Goal: Task Accomplishment & Management: Manage account settings

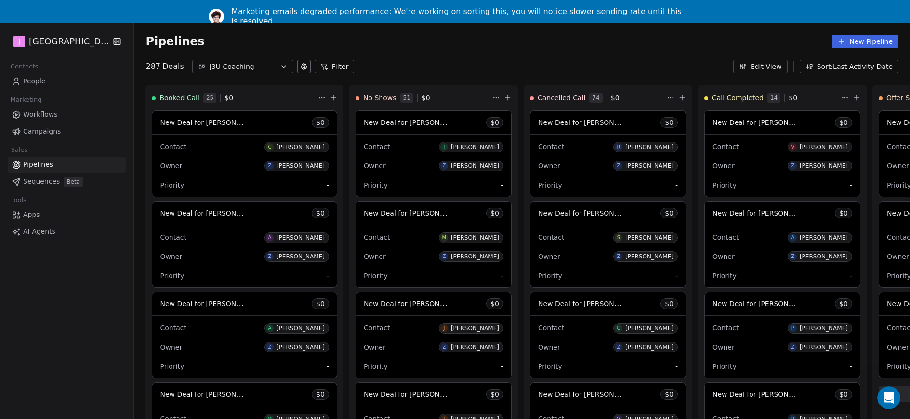
click at [38, 164] on span "Pipelines" at bounding box center [38, 164] width 30 height 10
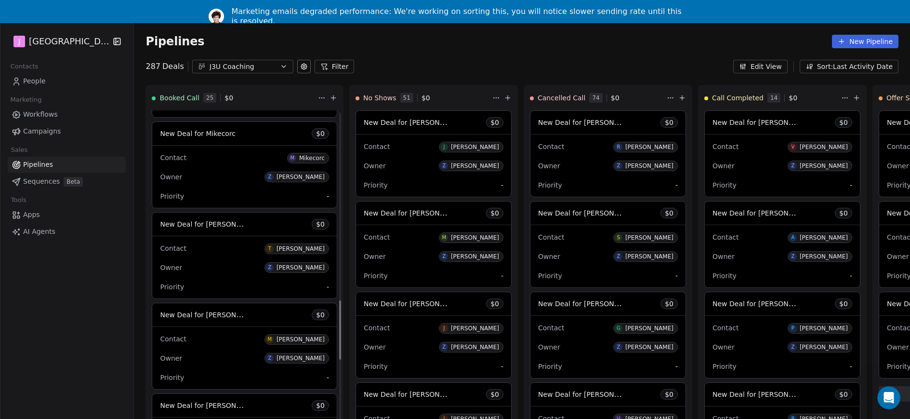
scroll to position [1079, 0]
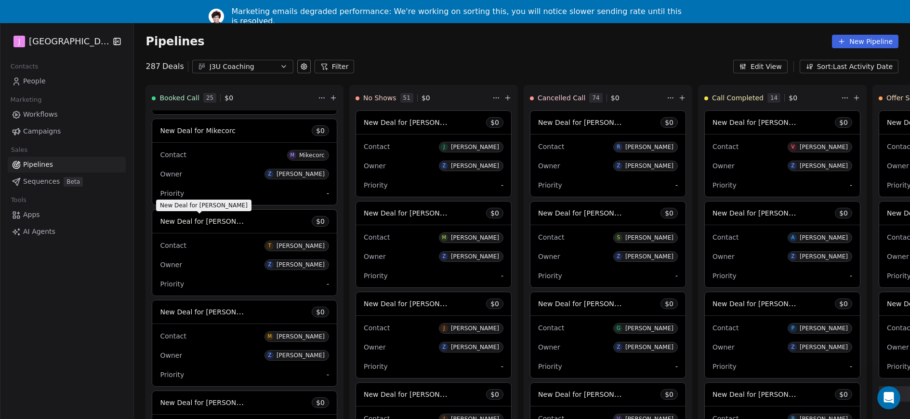
click at [222, 224] on span "New Deal for [PERSON_NAME]" at bounding box center [211, 220] width 102 height 9
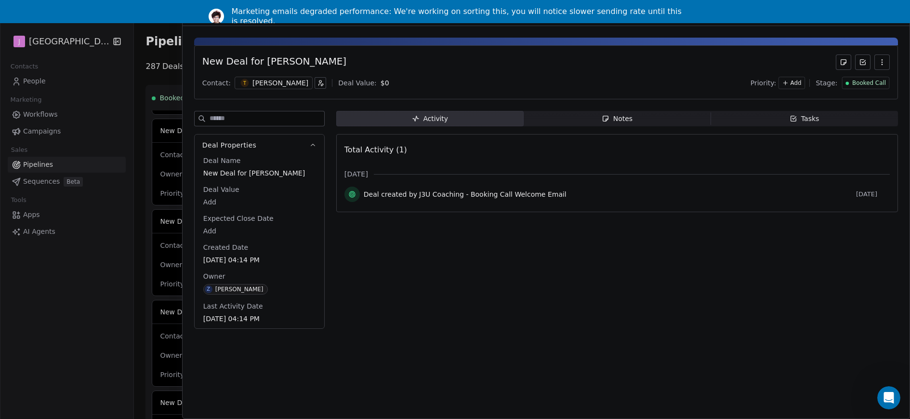
click at [868, 85] on span "Booked Call" at bounding box center [869, 83] width 34 height 8
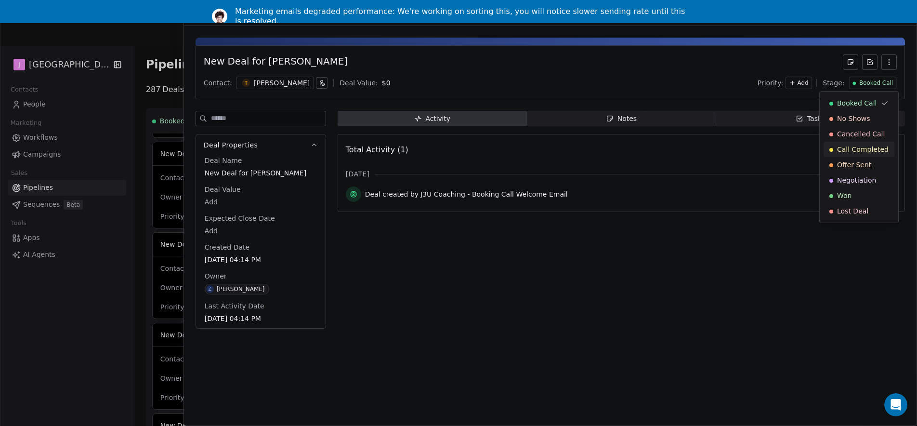
click at [867, 150] on span "Call Completed" at bounding box center [863, 150] width 52 height 10
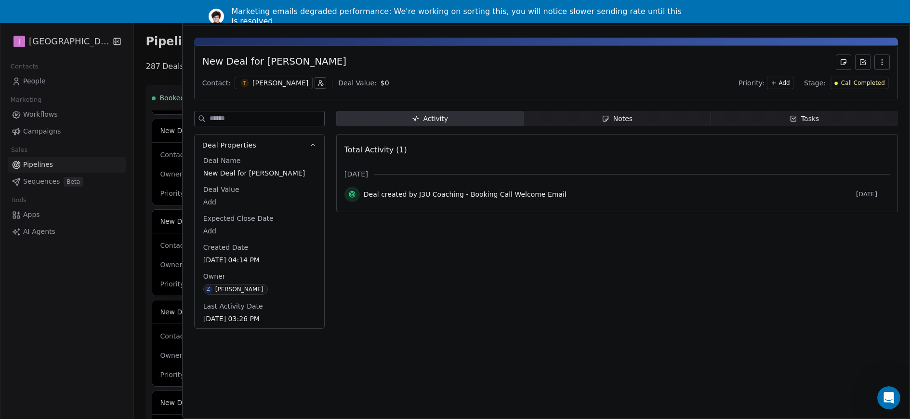
click at [169, 54] on div at bounding box center [455, 209] width 910 height 419
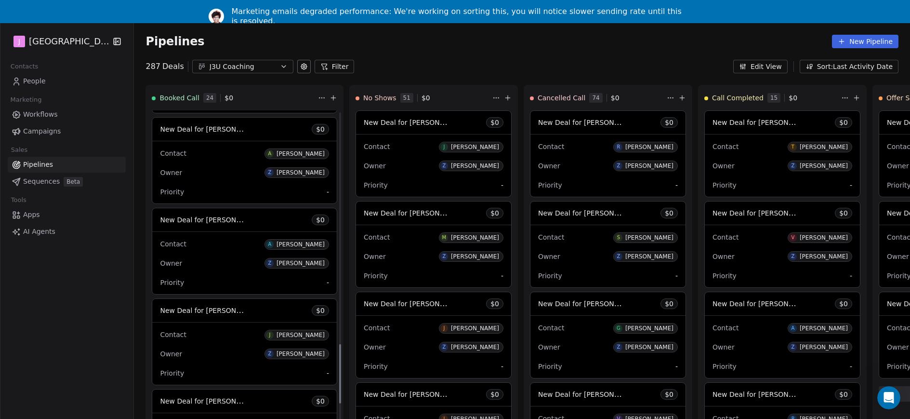
scroll to position [1292, 0]
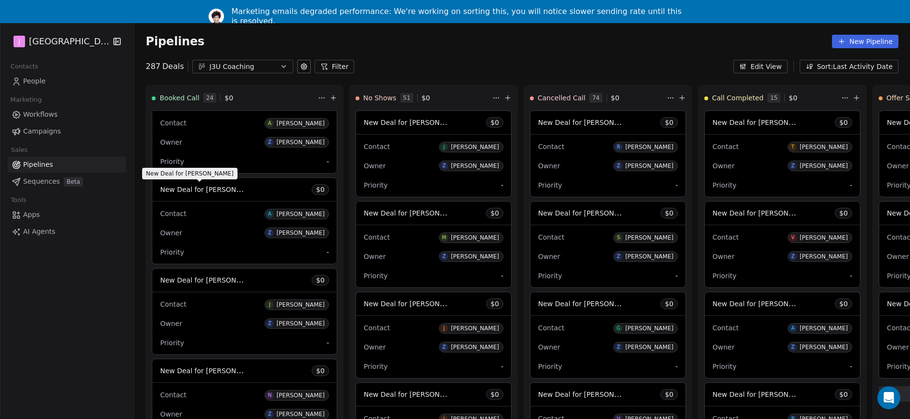
click at [220, 191] on span "New Deal for [PERSON_NAME]" at bounding box center [211, 189] width 102 height 9
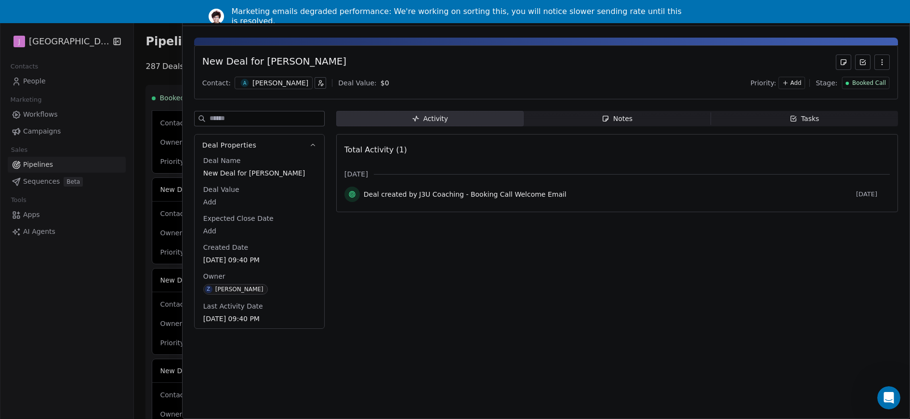
click at [849, 85] on div "Booked Call" at bounding box center [865, 83] width 40 height 8
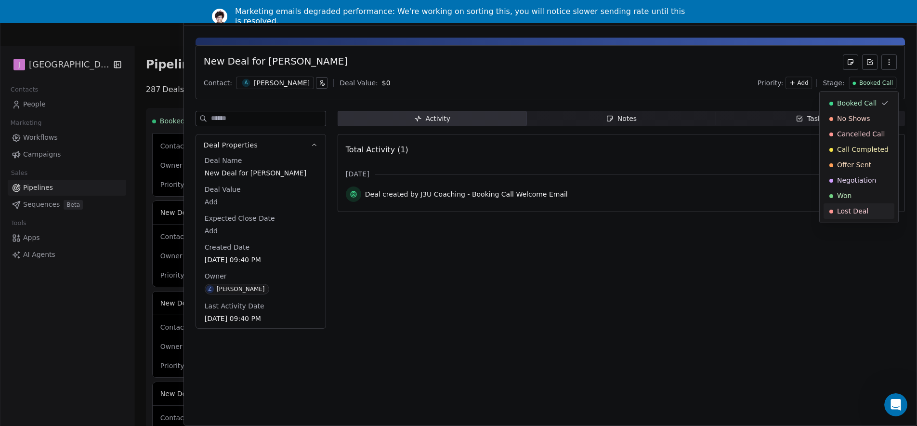
click at [846, 211] on span "Lost Deal" at bounding box center [852, 211] width 31 height 10
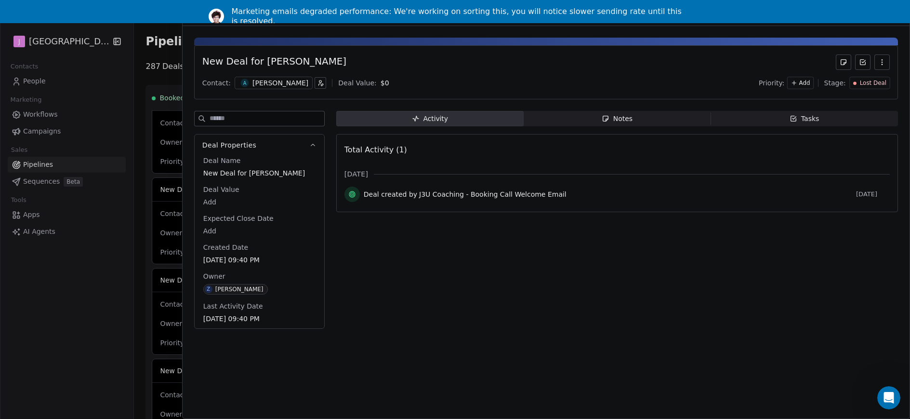
click at [164, 65] on div at bounding box center [455, 209] width 910 height 419
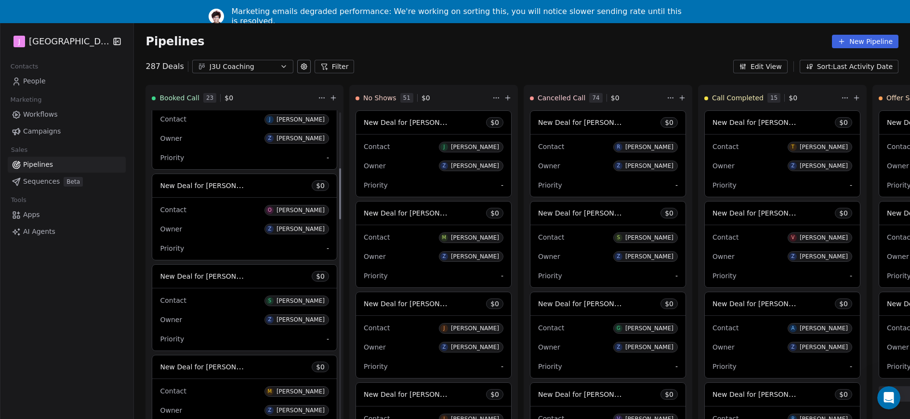
scroll to position [347, 0]
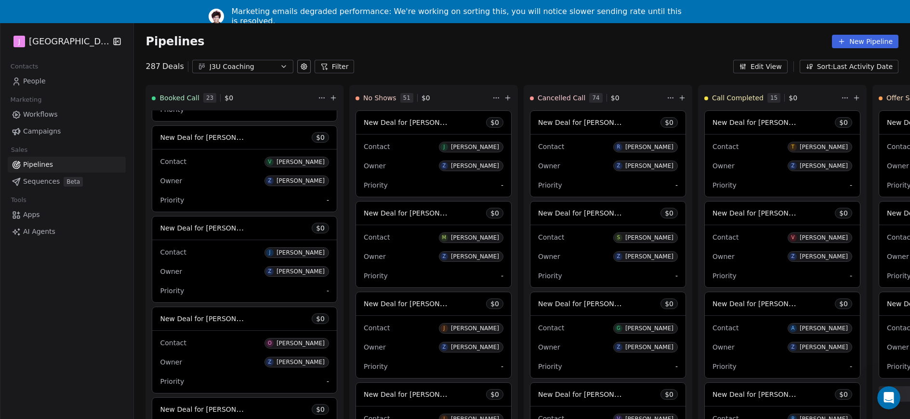
click at [210, 138] on span "New Deal for [PERSON_NAME]" at bounding box center [211, 136] width 102 height 9
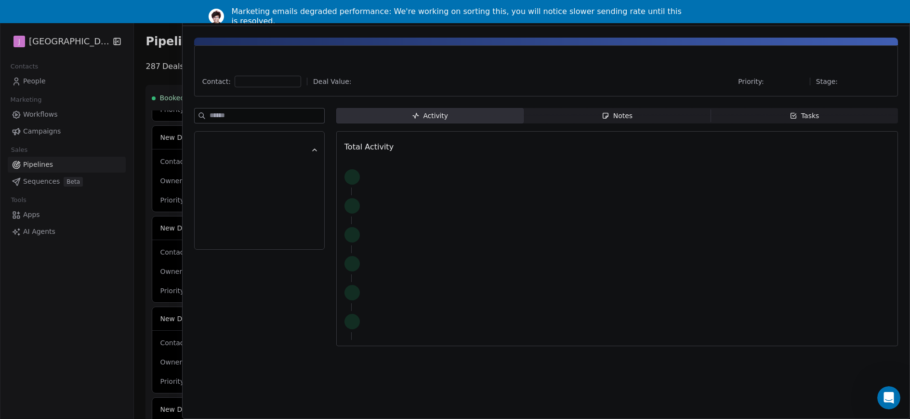
click at [855, 83] on div "Priority: Stage:" at bounding box center [814, 82] width 152 height 12
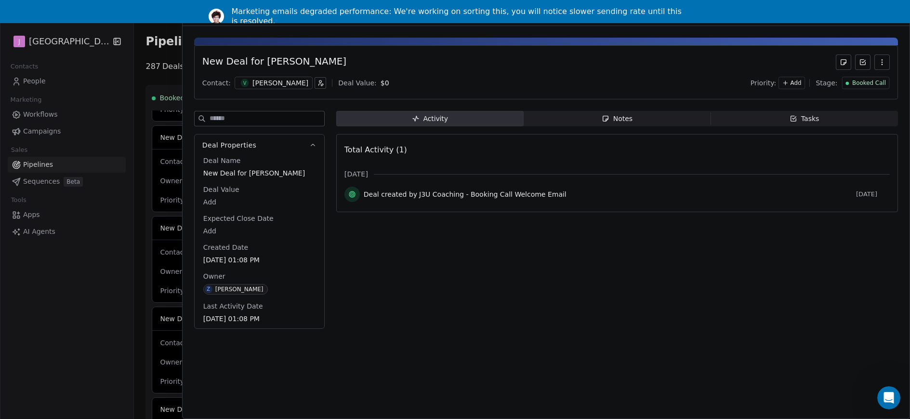
click at [856, 83] on span "Booked Call" at bounding box center [869, 83] width 34 height 8
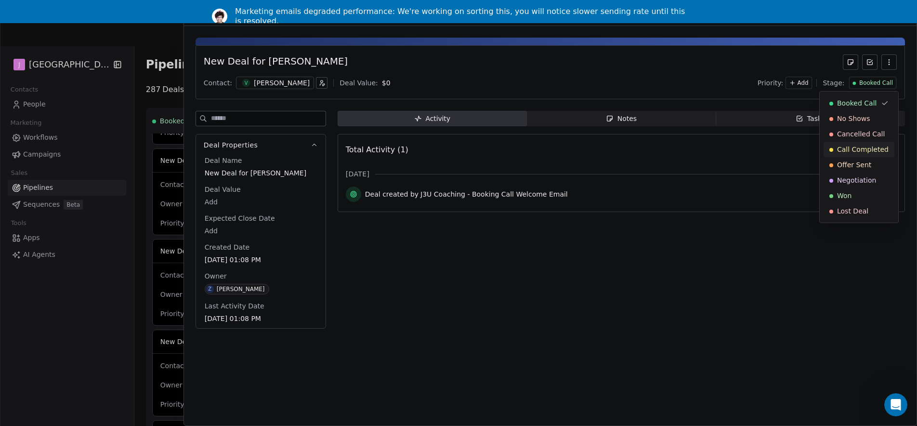
click at [866, 152] on span "Call Completed" at bounding box center [863, 150] width 52 height 10
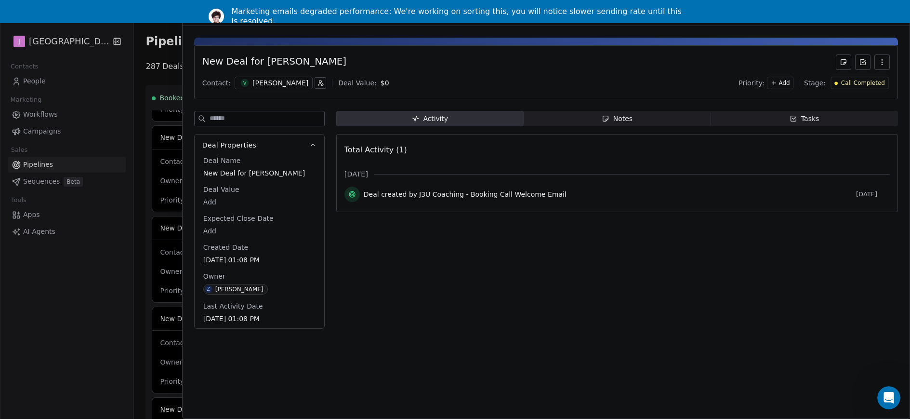
click at [160, 49] on div at bounding box center [455, 209] width 910 height 419
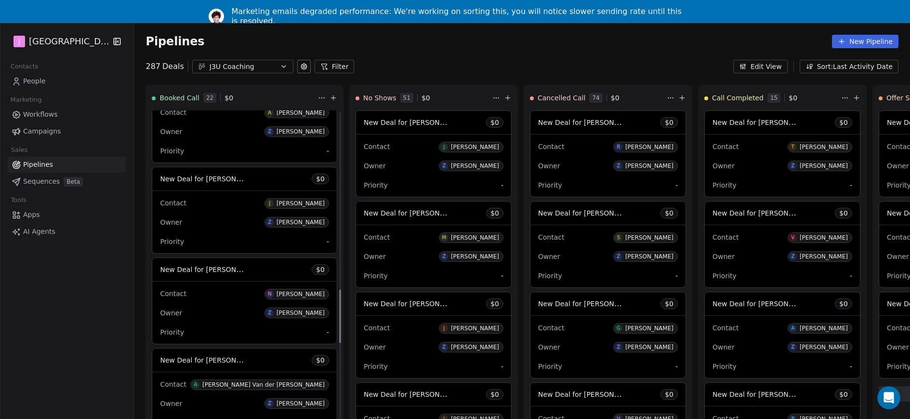
scroll to position [1242, 0]
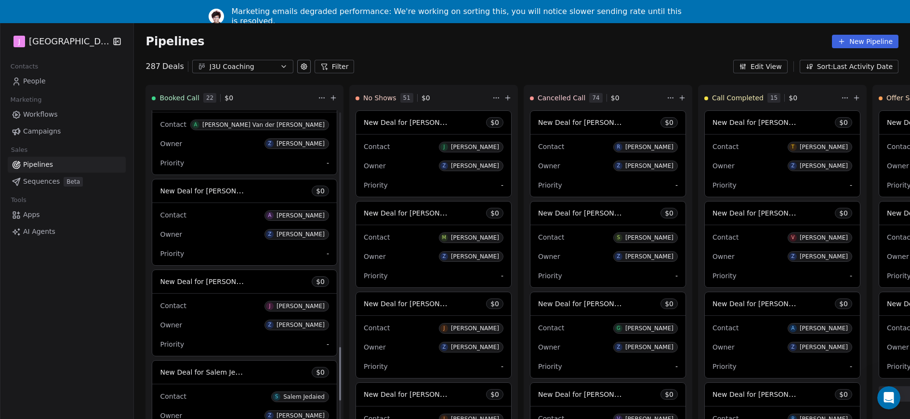
drag, startPoint x: 307, startPoint y: 330, endPoint x: 312, endPoint y: 364, distance: 33.6
click at [339, 367] on div at bounding box center [340, 373] width 2 height 53
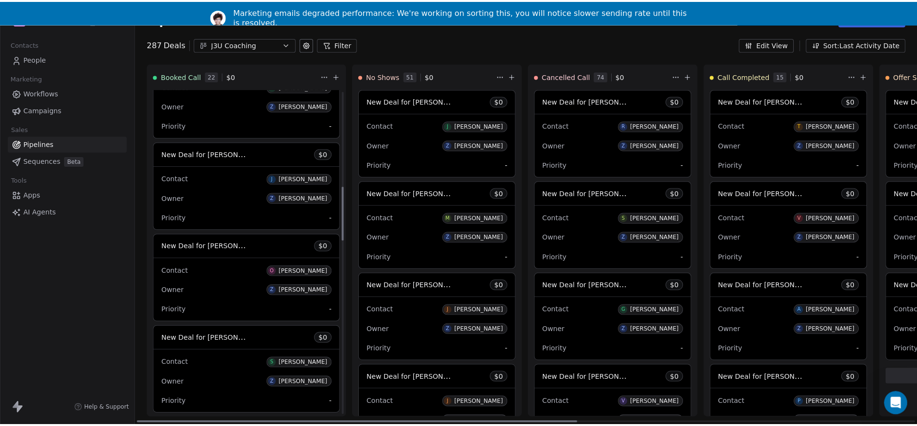
scroll to position [0, 0]
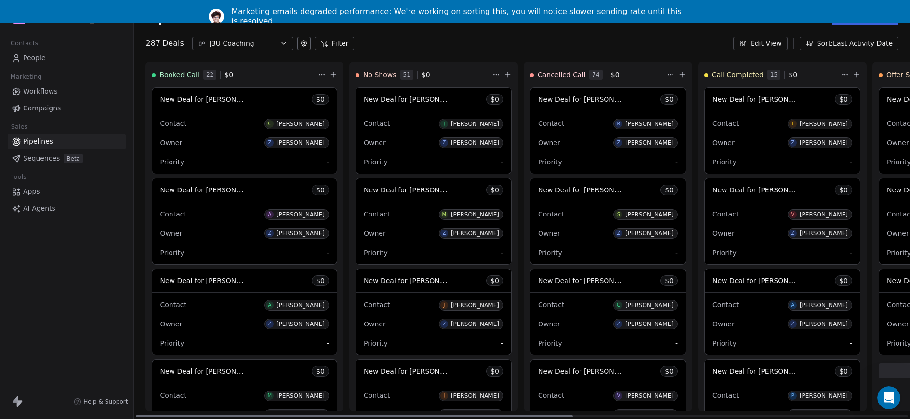
click at [746, 185] on span "New Deal for [PERSON_NAME]" at bounding box center [764, 189] width 102 height 9
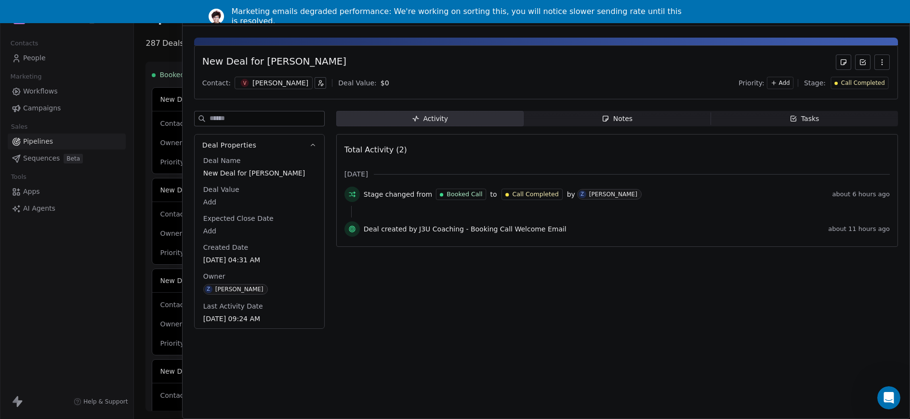
click at [208, 203] on body "J J3 University Contacts People Marketing Workflows Campaigns Sales Pipelines S…" at bounding box center [455, 209] width 910 height 419
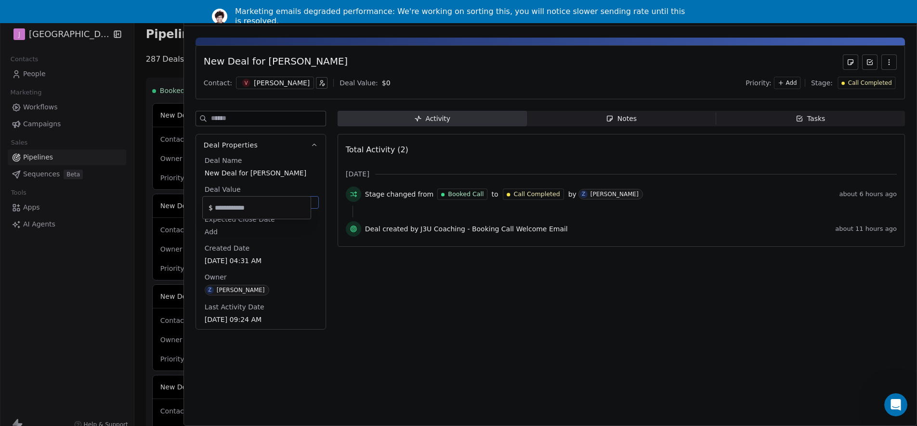
click at [386, 280] on html "J J3 University Contacts People Marketing Workflows Campaigns Sales Pipelines S…" at bounding box center [458, 206] width 917 height 472
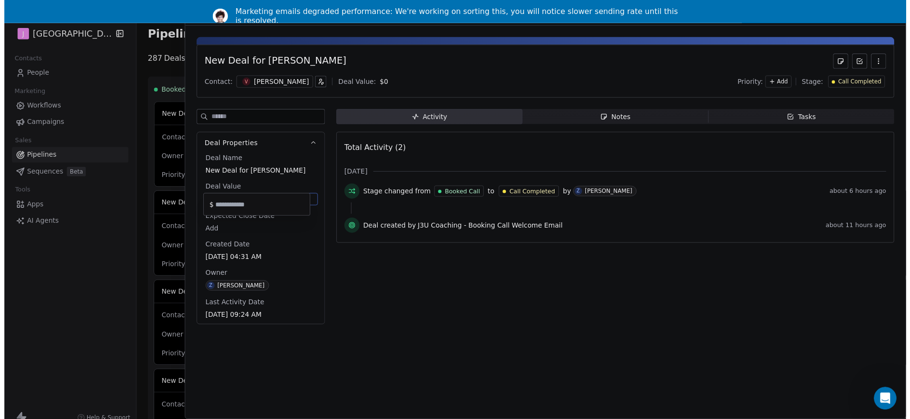
scroll to position [23, 0]
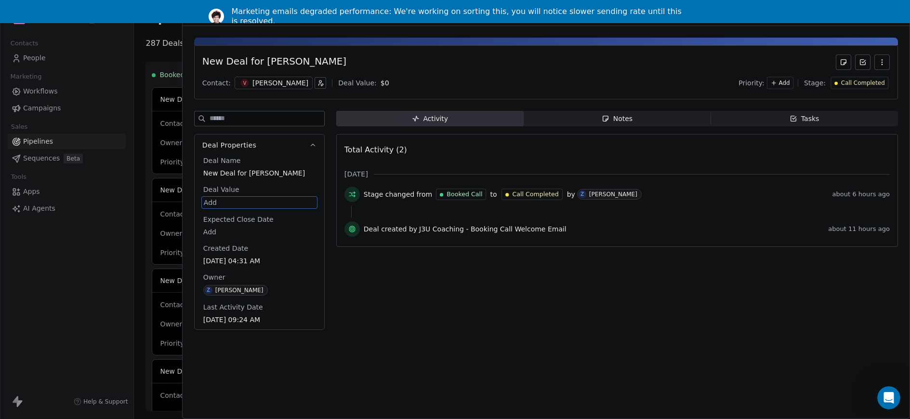
click at [249, 202] on body "J J3 University Contacts People Marketing Workflows Campaigns Sales Pipelines S…" at bounding box center [455, 209] width 910 height 419
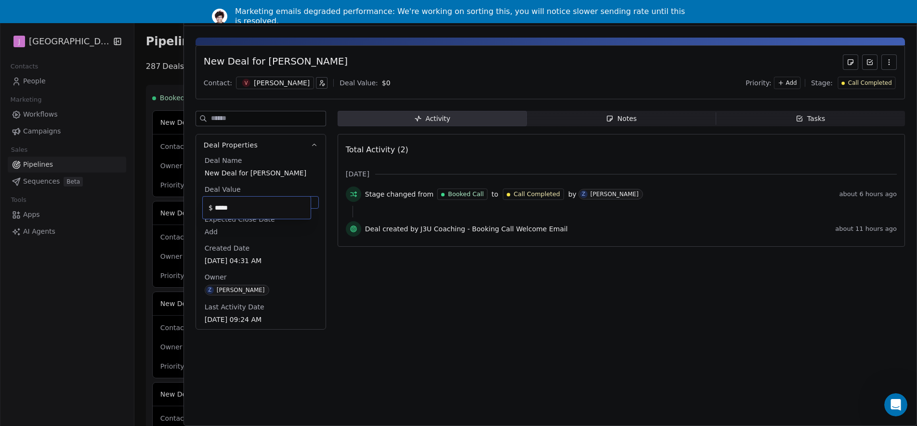
type input "*****"
click at [439, 326] on html "J J3 University Contacts People Marketing Workflows Campaigns Sales Pipelines S…" at bounding box center [458, 213] width 917 height 472
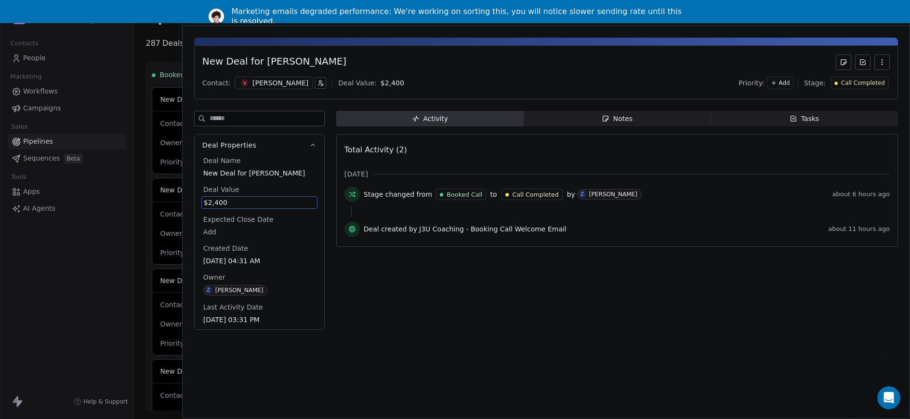
click at [283, 207] on span "$2,400" at bounding box center [259, 203] width 111 height 10
click at [282, 201] on span "$2,400" at bounding box center [259, 203] width 111 height 10
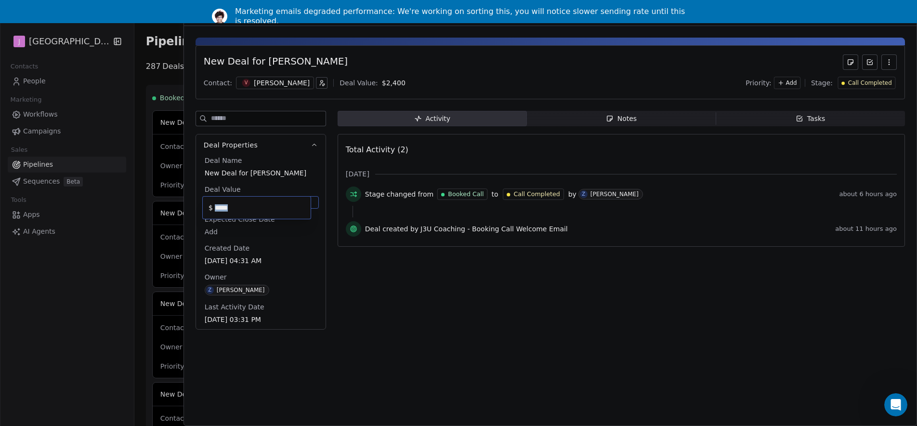
click at [282, 201] on div "$ *****" at bounding box center [256, 207] width 109 height 23
click at [236, 211] on input "*****" at bounding box center [261, 207] width 96 height 7
type input "*"
click at [174, 53] on html "J J3 University Contacts People Marketing Workflows Campaigns Sales Pipelines S…" at bounding box center [458, 213] width 917 height 472
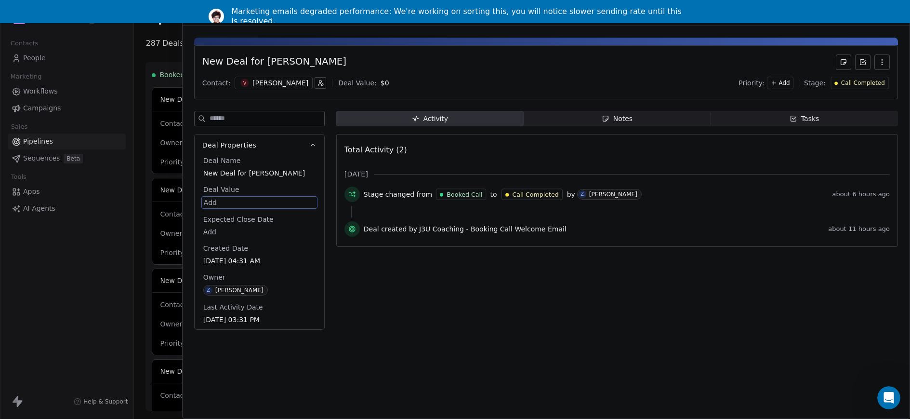
click at [170, 53] on div at bounding box center [455, 209] width 910 height 419
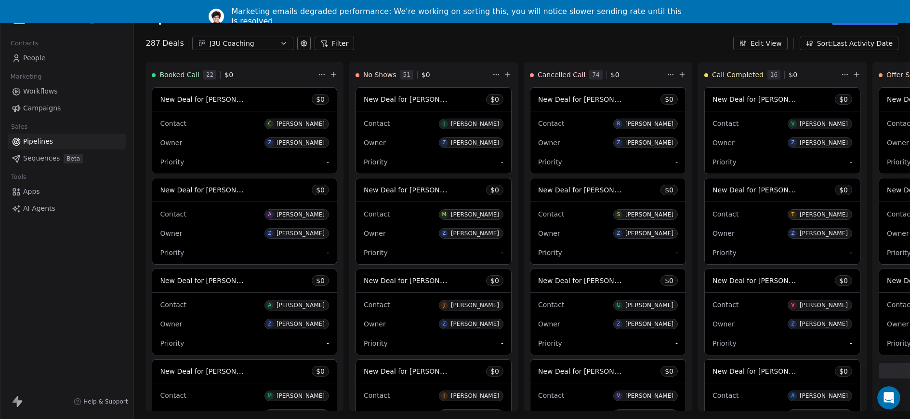
click at [175, 66] on div at bounding box center [455, 209] width 910 height 419
click at [37, 56] on span "People" at bounding box center [34, 58] width 23 height 10
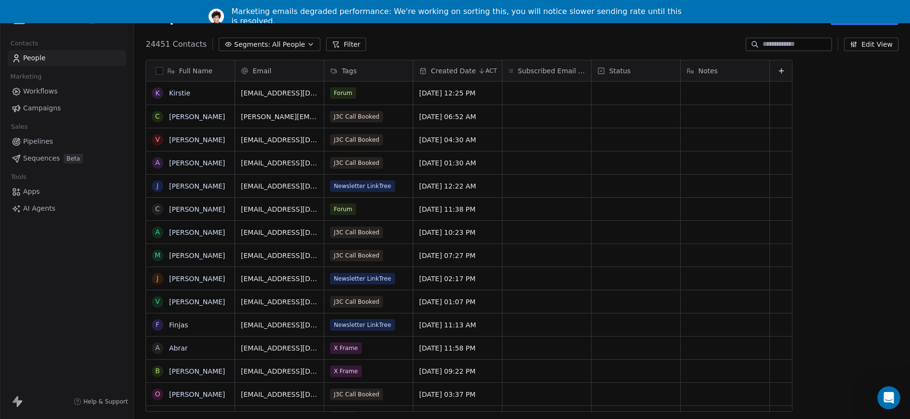
scroll to position [368, 780]
click at [784, 43] on input at bounding box center [796, 45] width 67 height 10
paste input "**********"
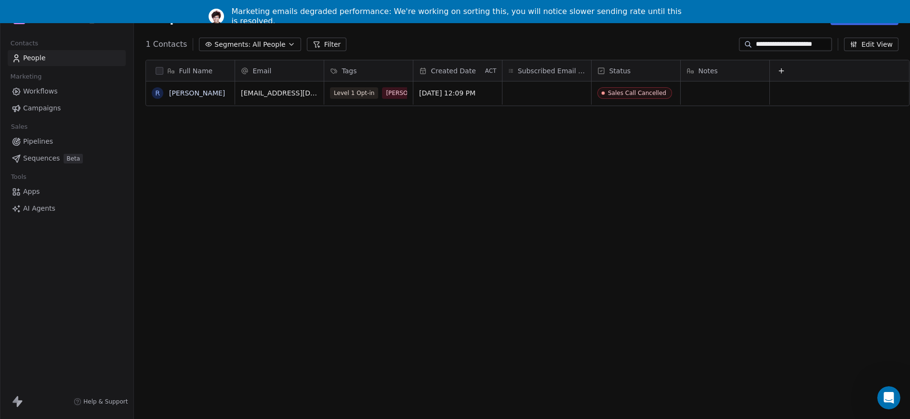
type input "**********"
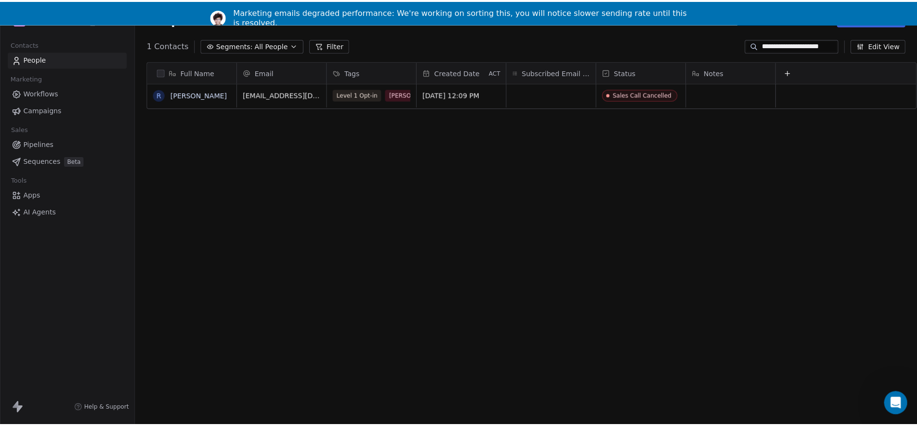
scroll to position [0, 0]
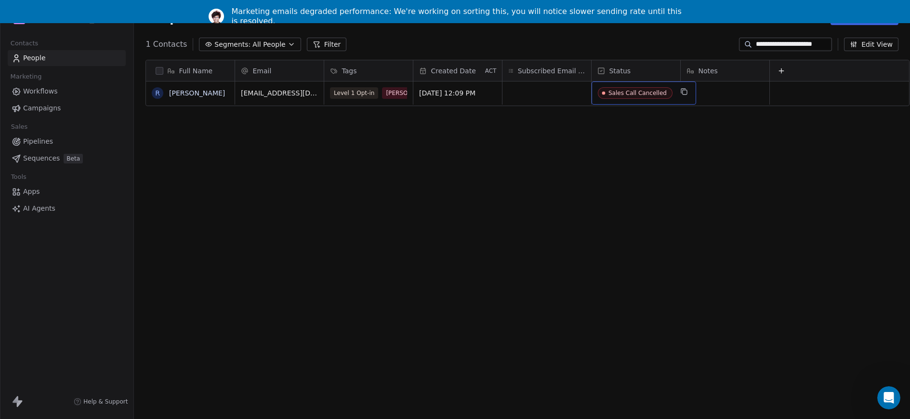
click at [651, 97] on span "Sales Call Cancelled" at bounding box center [635, 93] width 75 height 12
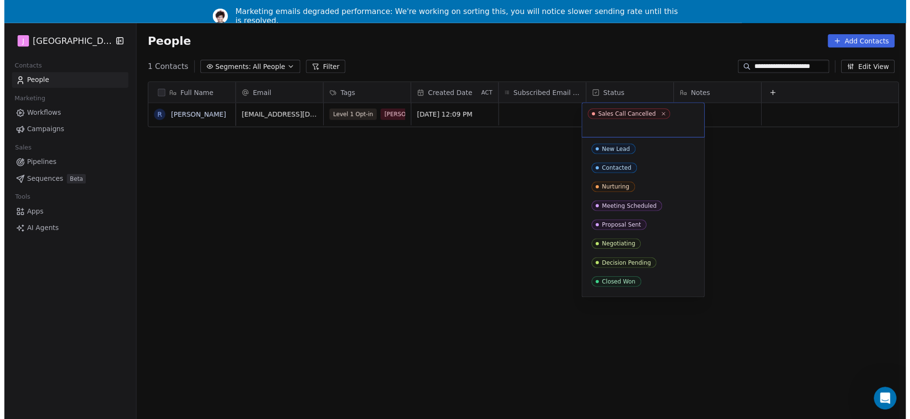
scroll to position [54, 0]
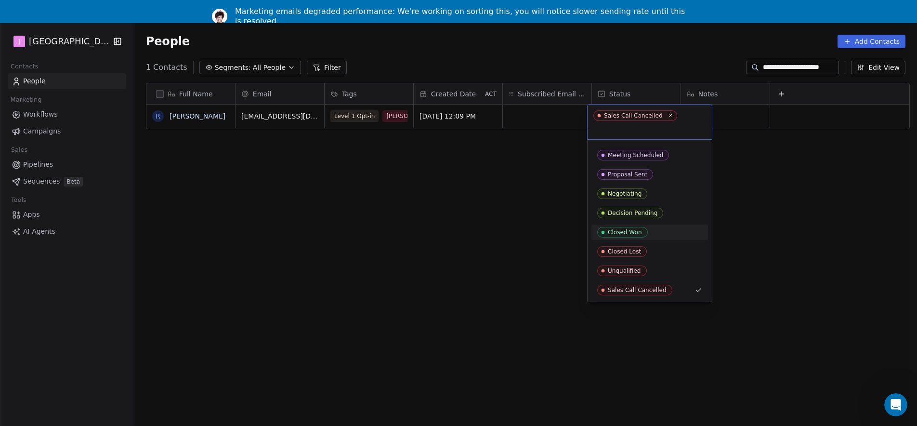
click at [638, 231] on div "Closed Won" at bounding box center [625, 232] width 34 height 7
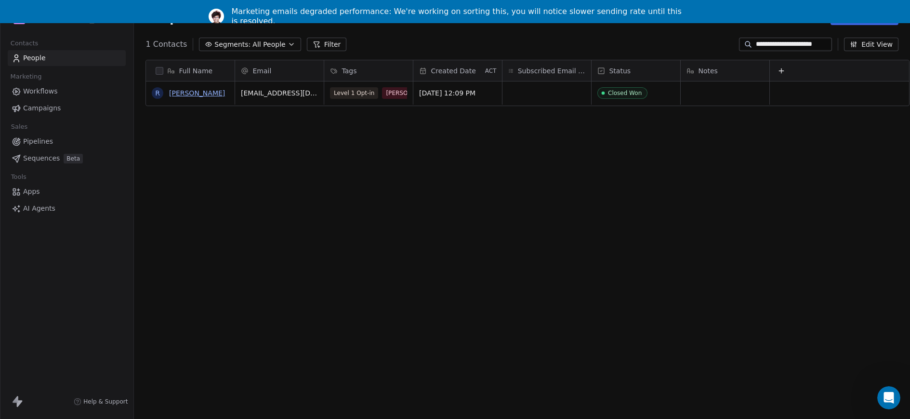
click at [181, 93] on link "[PERSON_NAME]" at bounding box center [197, 93] width 56 height 8
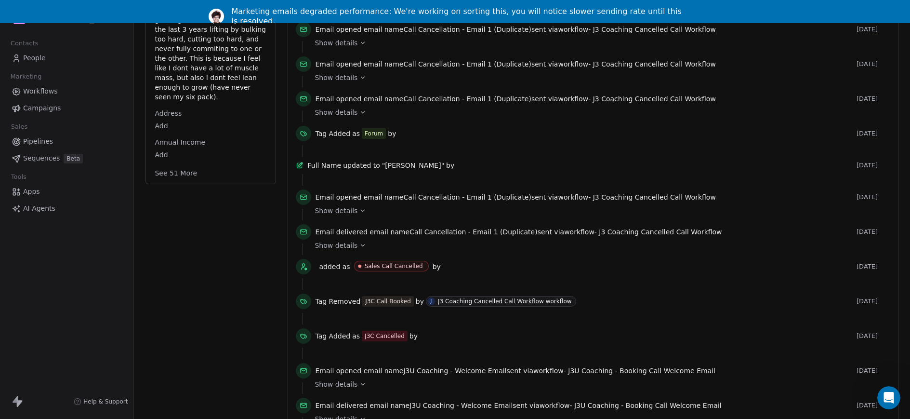
scroll to position [312, 0]
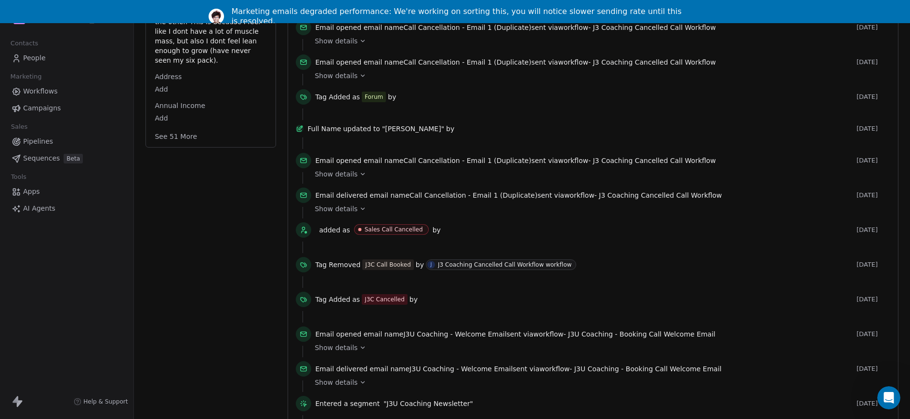
click at [175, 128] on button "See 51 More" at bounding box center [176, 136] width 54 height 17
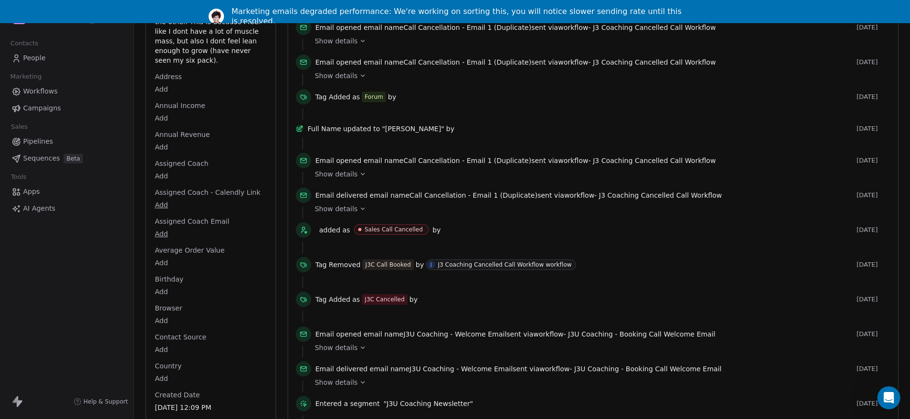
click at [159, 167] on html "J J3 University Contacts People Marketing Workflows Campaigns Sales Pipelines S…" at bounding box center [455, 198] width 910 height 442
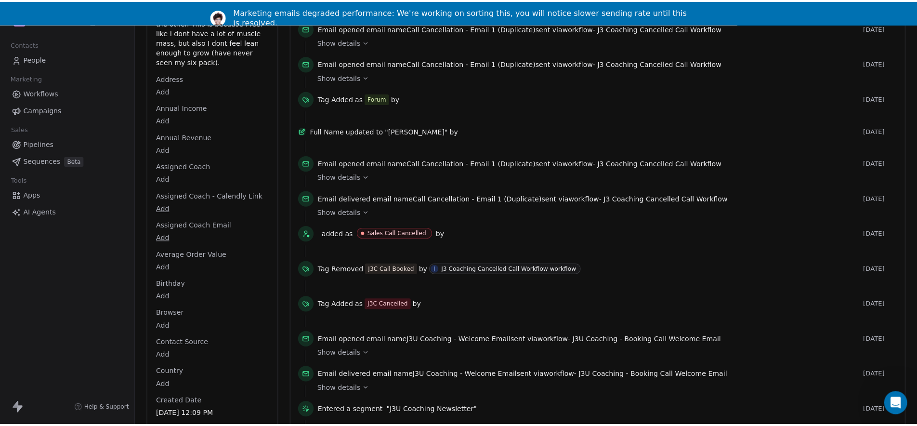
scroll to position [27, 0]
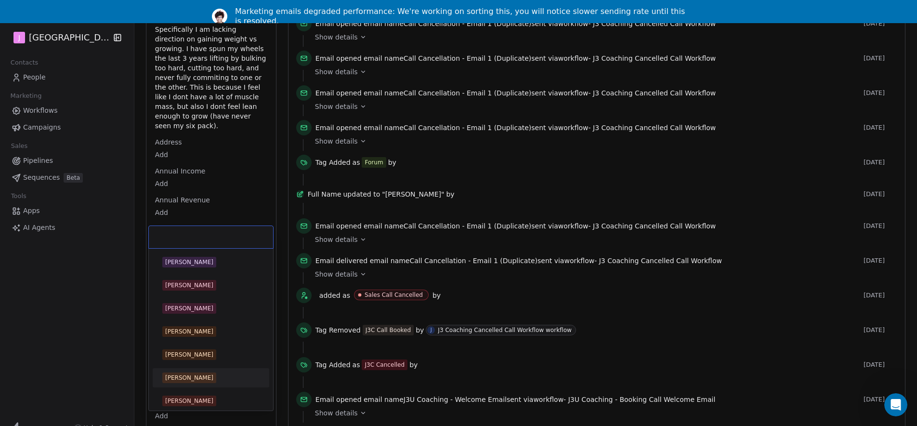
click at [214, 372] on div "[PERSON_NAME]" at bounding box center [210, 377] width 97 height 11
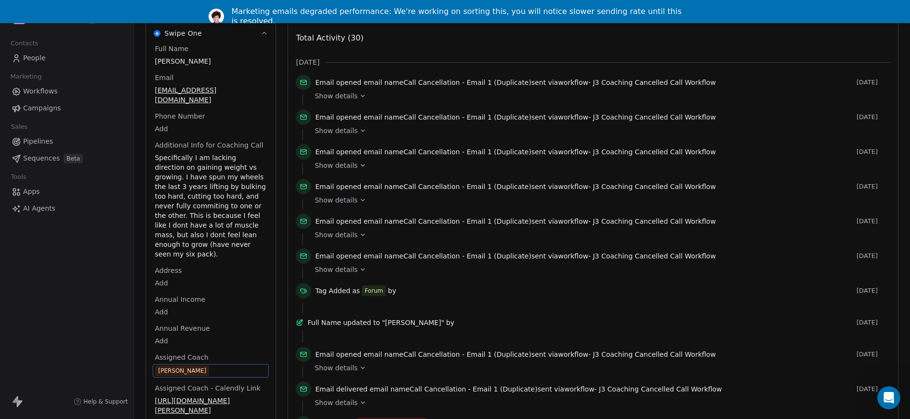
scroll to position [0, 0]
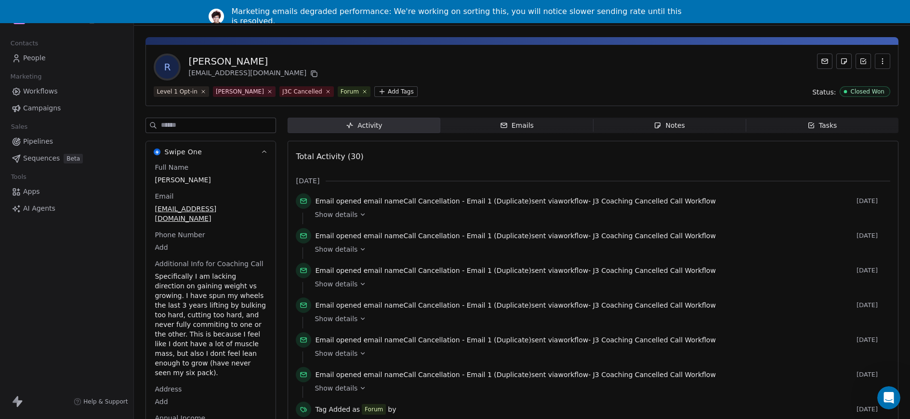
click at [39, 55] on span "People" at bounding box center [34, 58] width 23 height 10
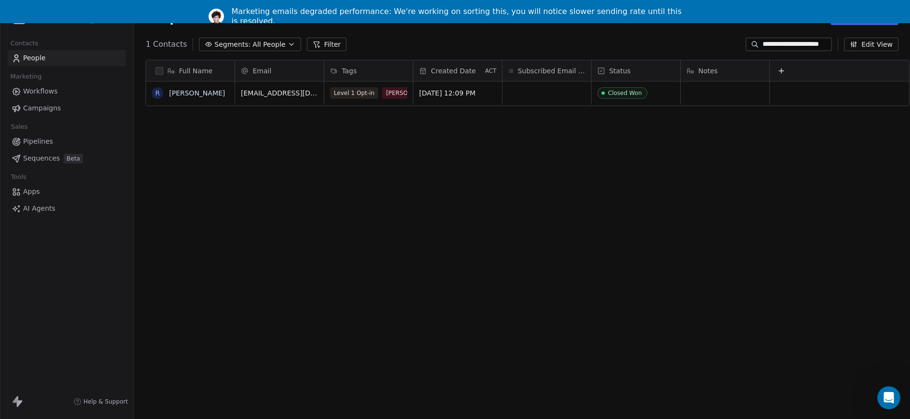
scroll to position [368, 780]
click at [48, 63] on link "People" at bounding box center [67, 58] width 118 height 16
click at [45, 63] on link "People" at bounding box center [67, 58] width 118 height 16
click at [39, 56] on span "People" at bounding box center [34, 58] width 23 height 10
click at [65, 117] on div "Contacts People Marketing Workflows Campaigns Sales Pipelines Sequences Beta To…" at bounding box center [66, 127] width 133 height 180
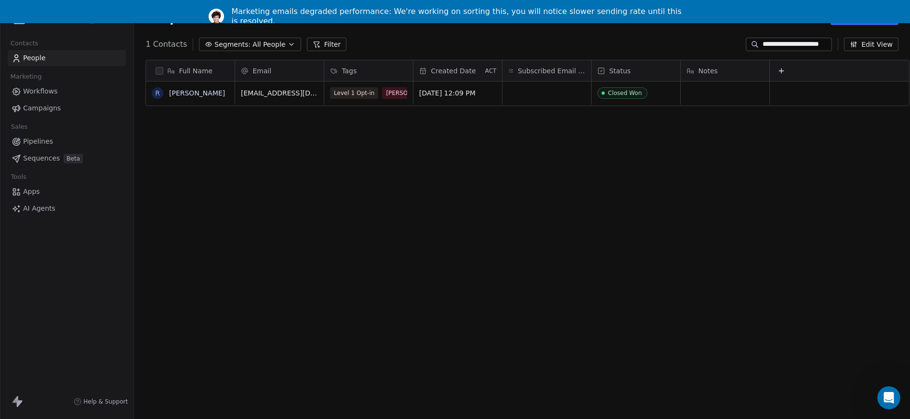
click at [57, 57] on link "People" at bounding box center [67, 58] width 118 height 16
click at [811, 40] on input "**********" at bounding box center [796, 45] width 67 height 10
paste input "*"
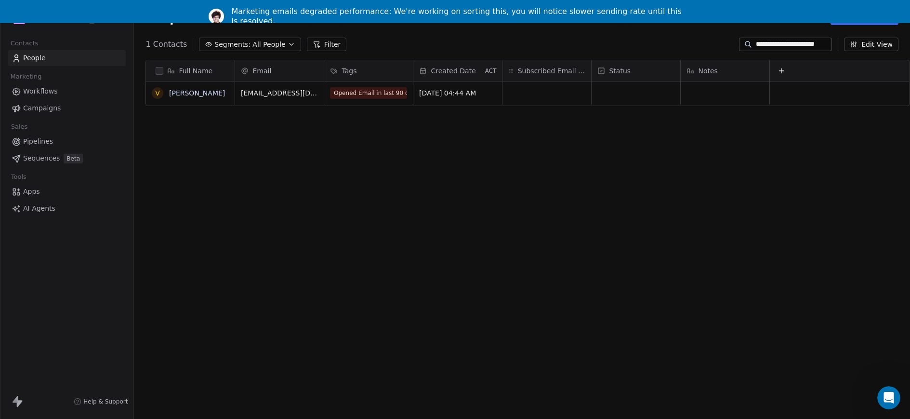
type input "**********"
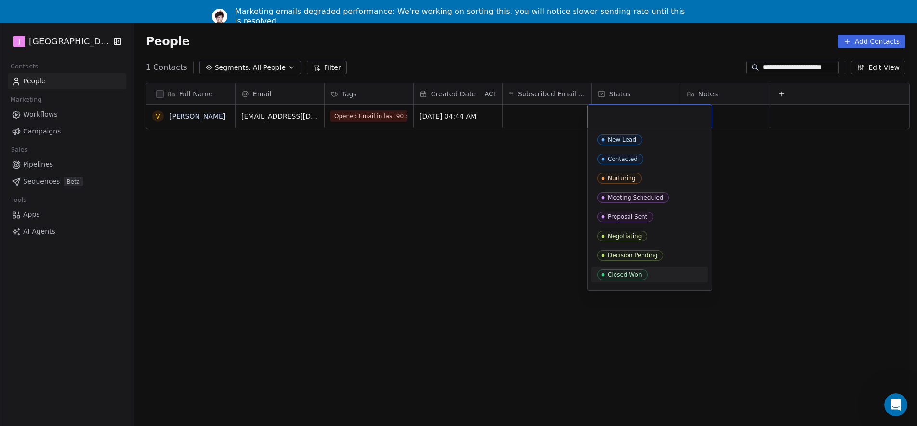
click at [624, 280] on div "Closed Won" at bounding box center [650, 274] width 117 height 15
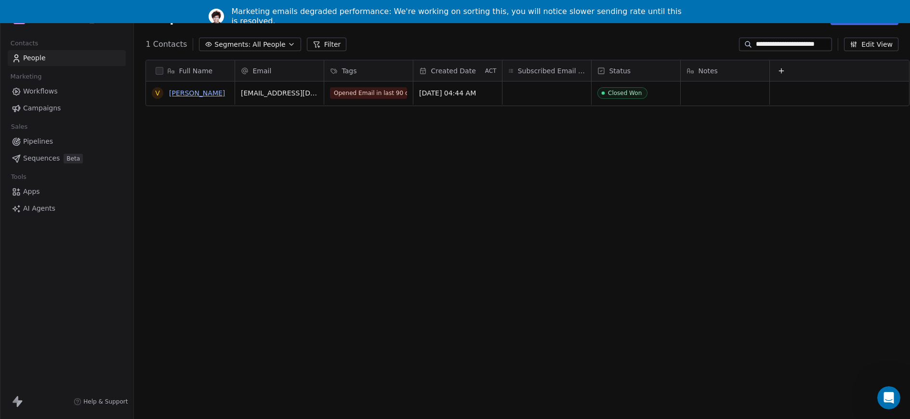
click at [200, 92] on link "[PERSON_NAME]" at bounding box center [197, 93] width 56 height 8
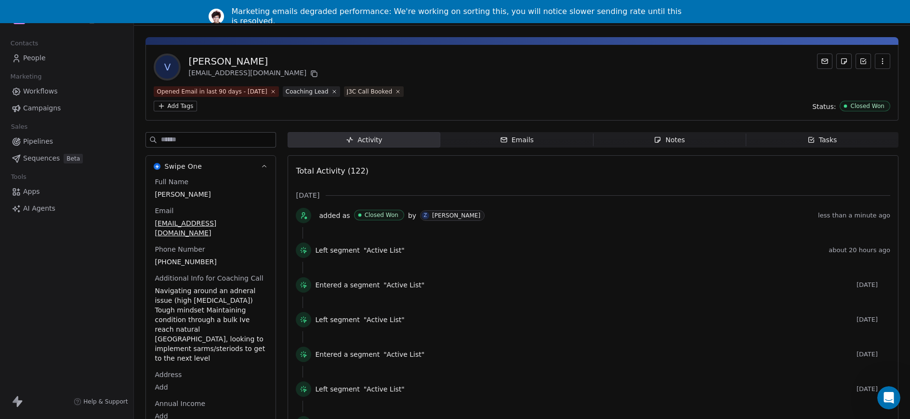
scroll to position [328, 0]
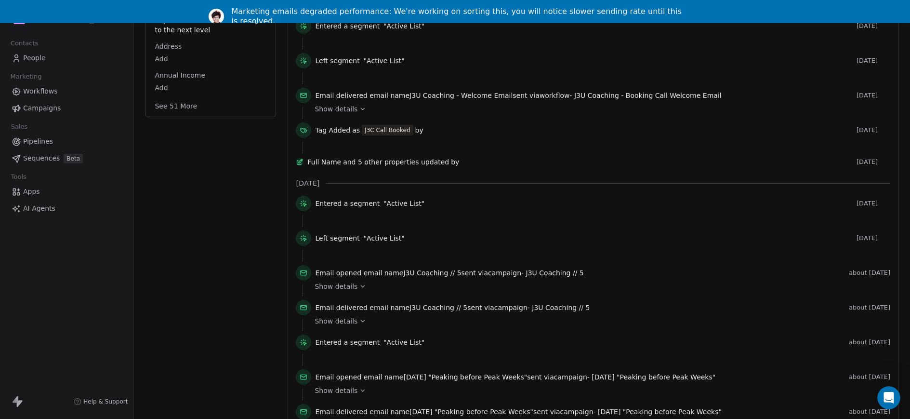
click at [176, 97] on button "See 51 More" at bounding box center [176, 105] width 54 height 17
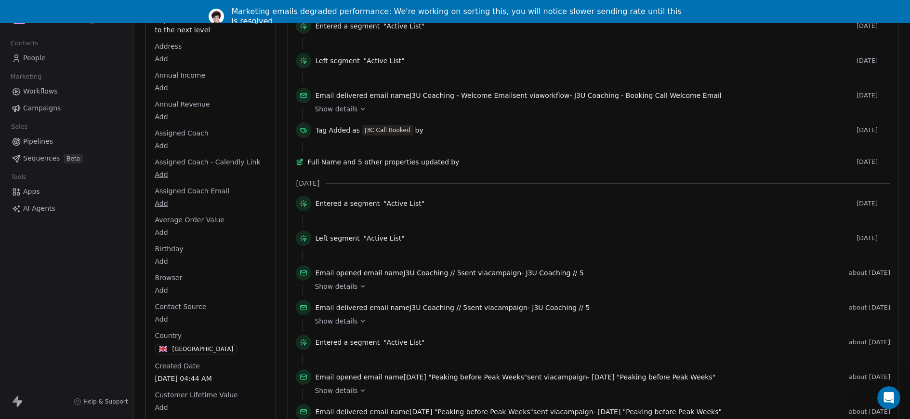
click at [160, 126] on html "J J3 University Contacts People Marketing Workflows Campaigns Sales Pipelines S…" at bounding box center [455, 198] width 910 height 442
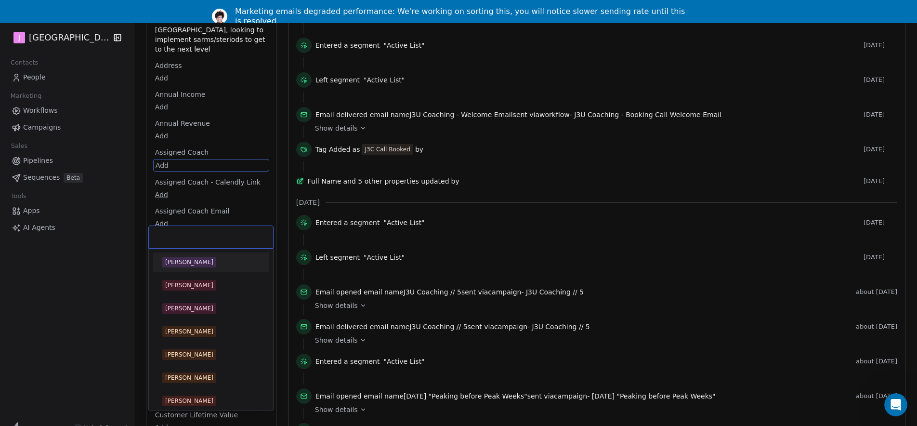
scroll to position [242, 0]
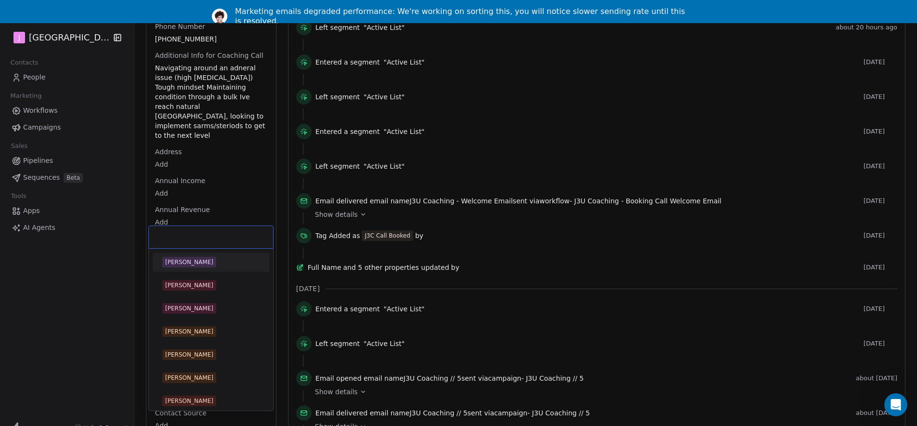
click at [188, 261] on div "[PERSON_NAME]" at bounding box center [189, 262] width 48 height 9
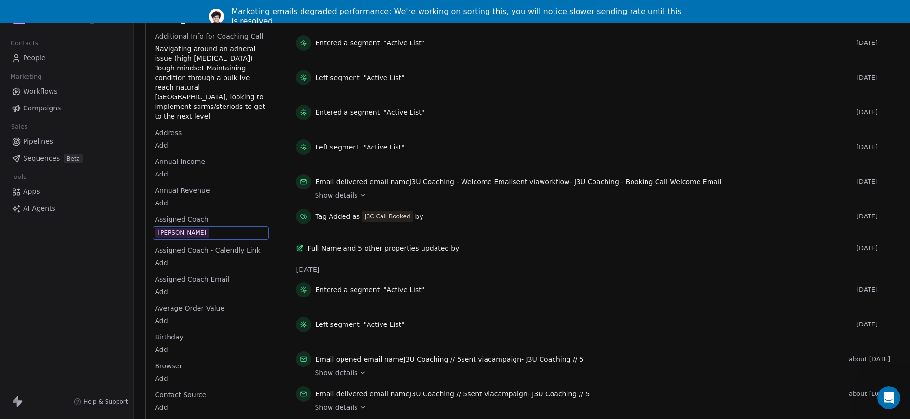
scroll to position [0, 0]
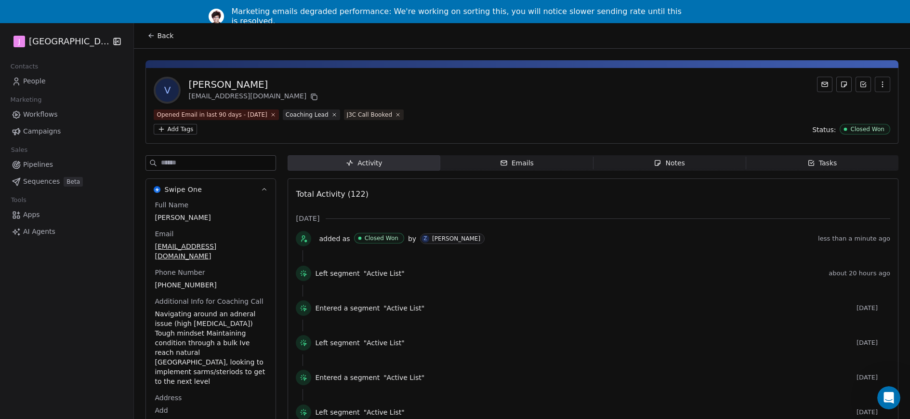
click at [170, 37] on button "Back" at bounding box center [161, 35] width 38 height 17
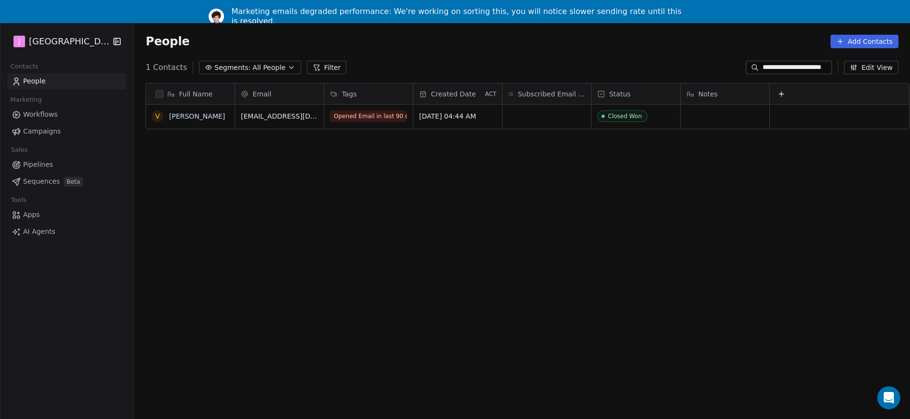
click at [47, 161] on span "Pipelines" at bounding box center [38, 164] width 30 height 10
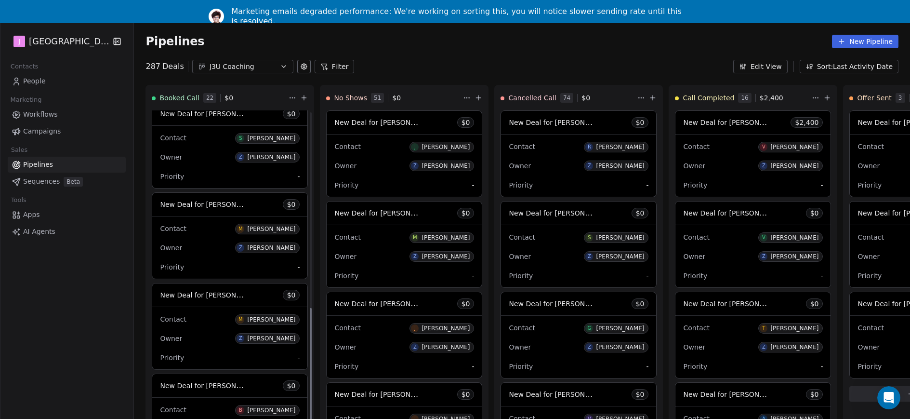
scroll to position [583, 0]
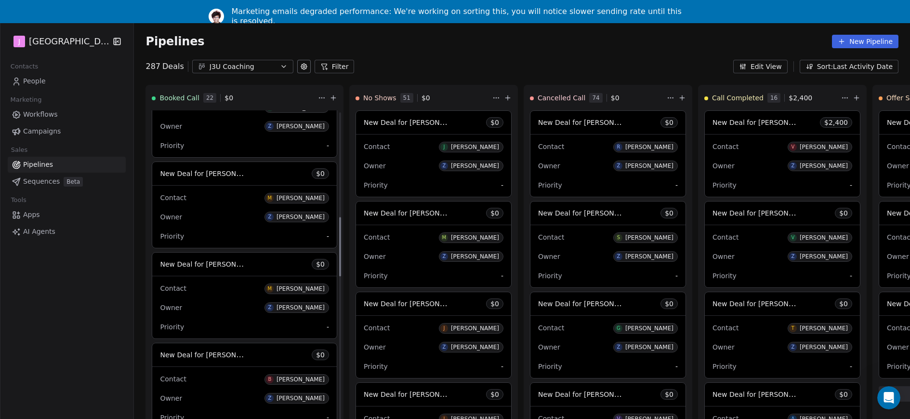
click at [217, 266] on span "New Deal for [PERSON_NAME]" at bounding box center [211, 263] width 102 height 9
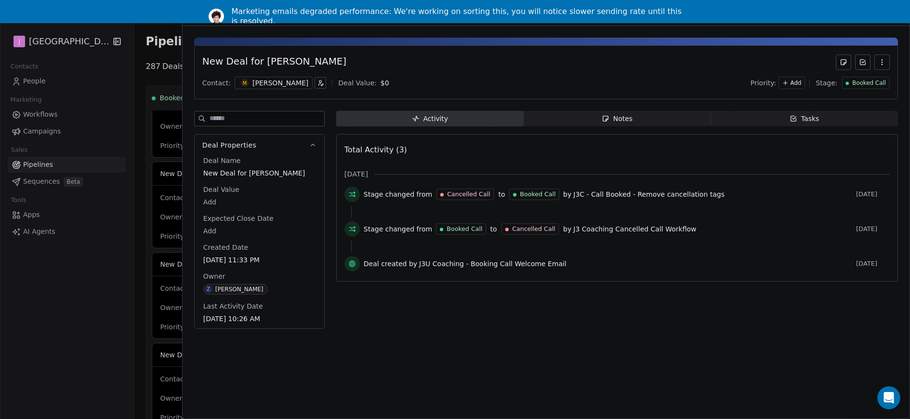
click at [862, 83] on span "Booked Call" at bounding box center [869, 83] width 34 height 8
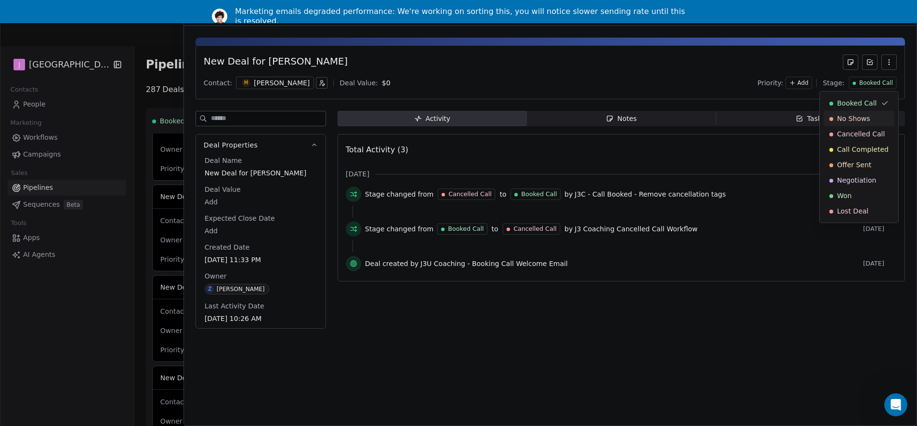
click at [856, 123] on span "No Shows" at bounding box center [853, 119] width 33 height 10
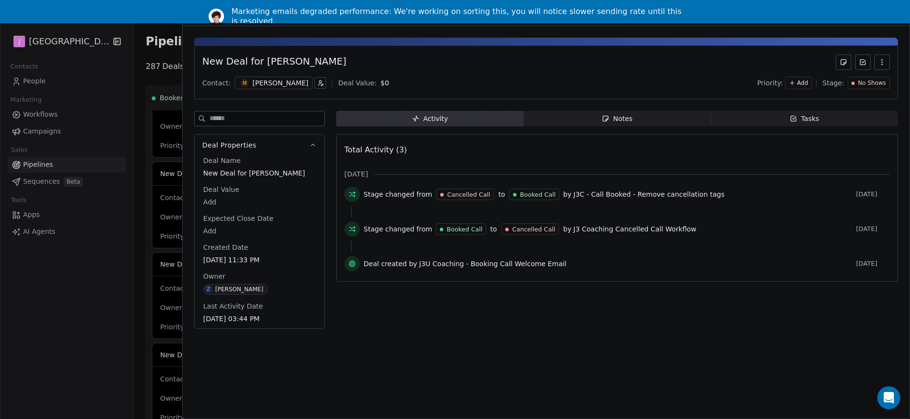
click at [171, 67] on div at bounding box center [455, 209] width 910 height 419
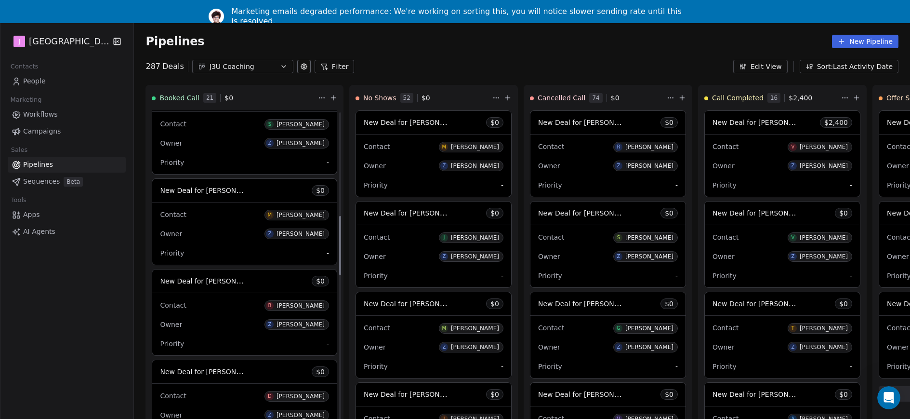
scroll to position [503, 0]
